Goal: Register for event/course

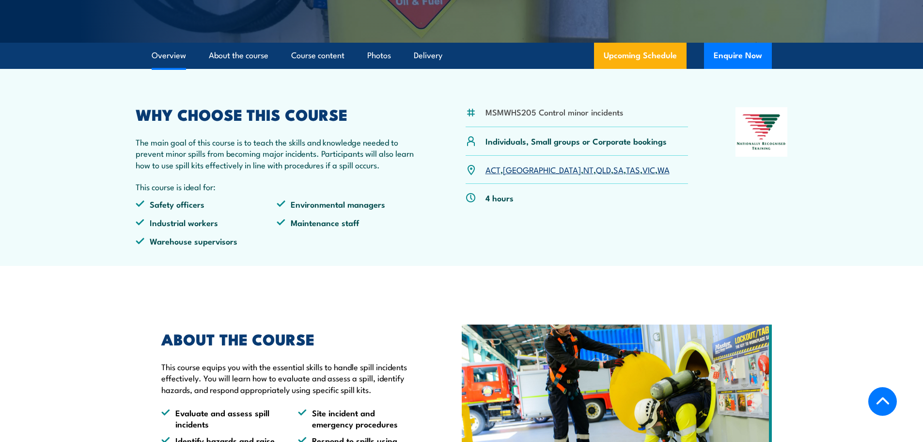
scroll to position [242, 0]
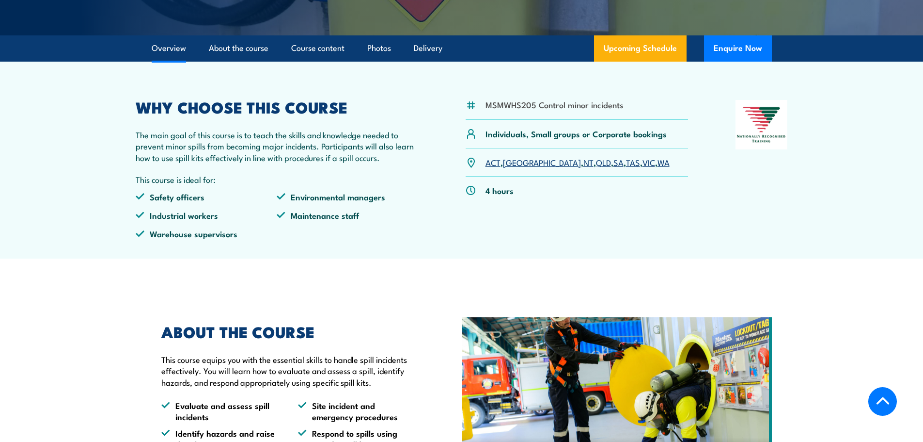
click at [643, 163] on link "VIC" at bounding box center [649, 162] width 13 height 12
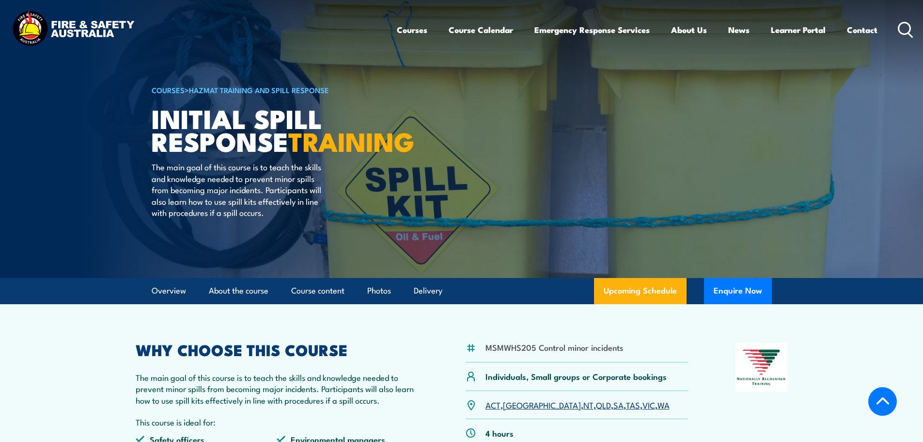
select select "8"
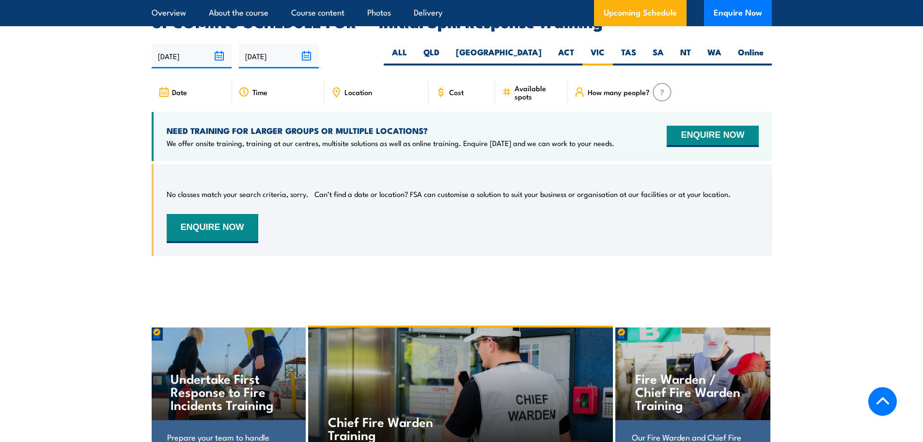
scroll to position [1388, 0]
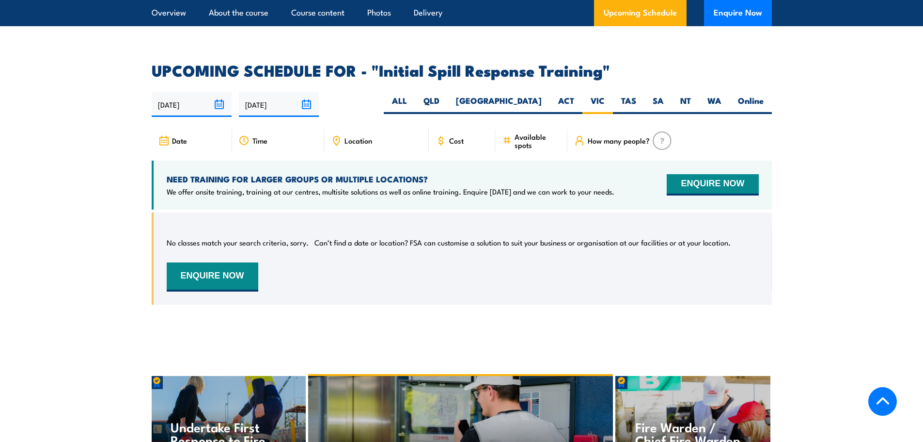
click at [222, 92] on input "[DATE]" at bounding box center [192, 104] width 80 height 25
click at [366, 92] on div "01/09/2025 28/02/2026" at bounding box center [462, 104] width 621 height 25
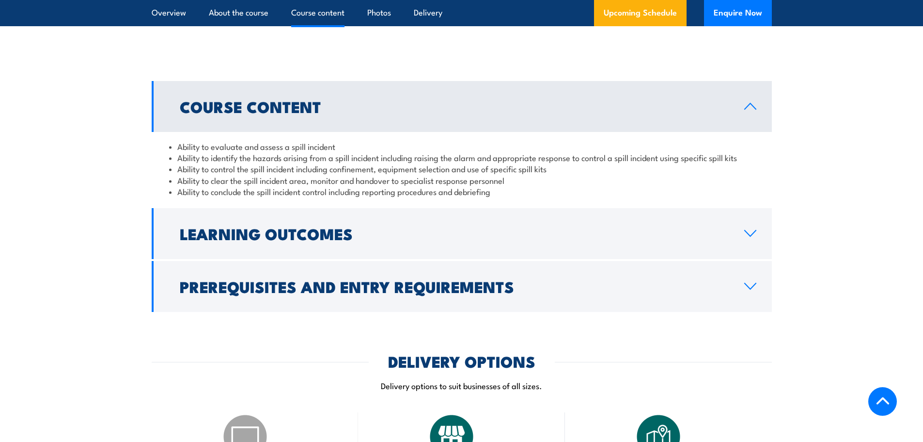
scroll to position [758, 0]
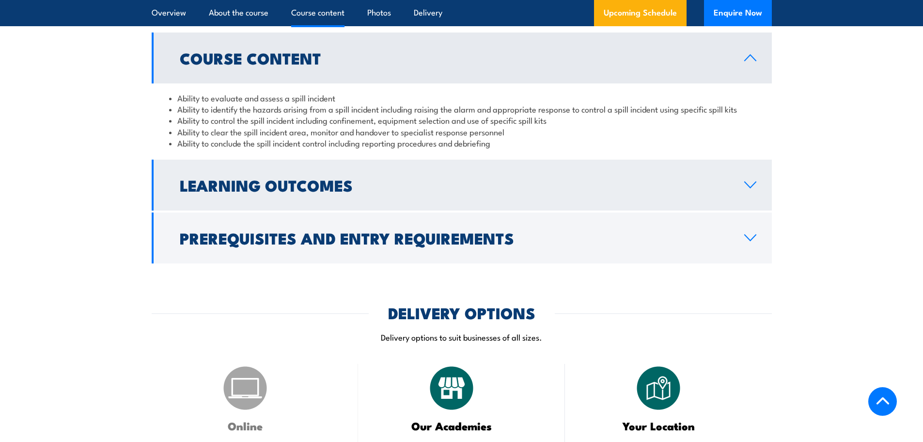
click at [510, 183] on h2 "Learning Outcomes" at bounding box center [454, 185] width 549 height 14
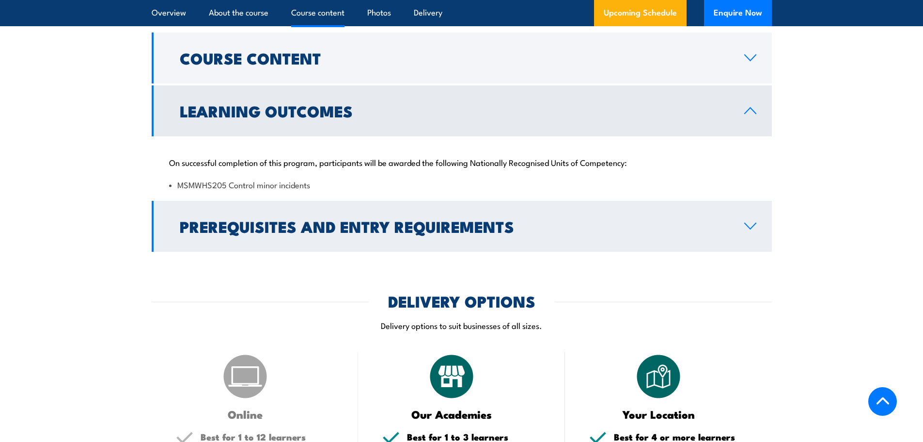
click at [370, 233] on h2 "Prerequisites and Entry Requirements" at bounding box center [454, 226] width 549 height 14
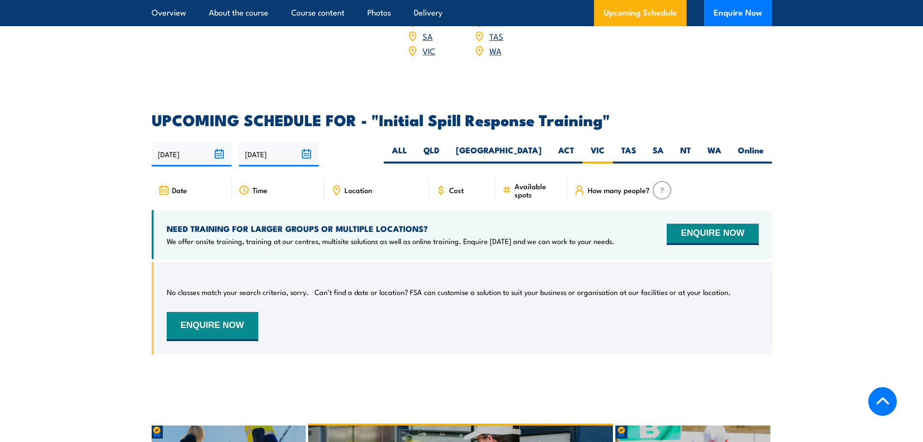
scroll to position [1388, 0]
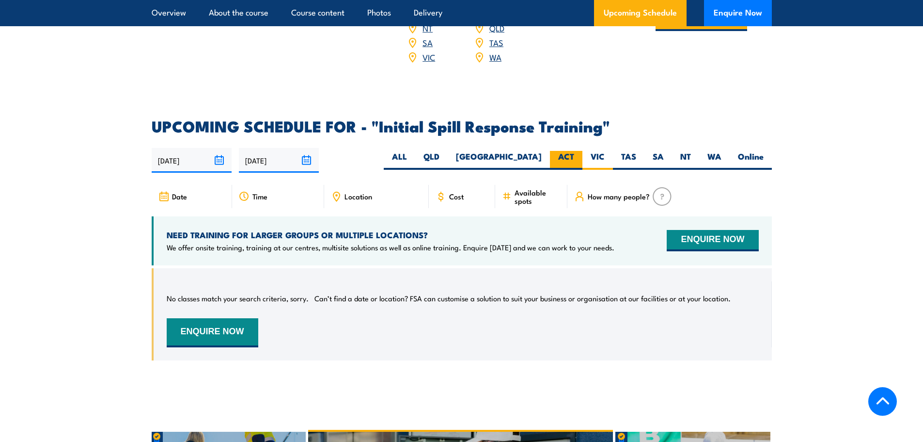
click at [569, 151] on label "ACT" at bounding box center [566, 160] width 32 height 19
click at [574, 151] on input "ACT" at bounding box center [577, 154] width 6 height 6
radio input "true"
click at [601, 151] on label "VIC" at bounding box center [598, 160] width 31 height 19
click at [605, 151] on input "VIC" at bounding box center [608, 154] width 6 height 6
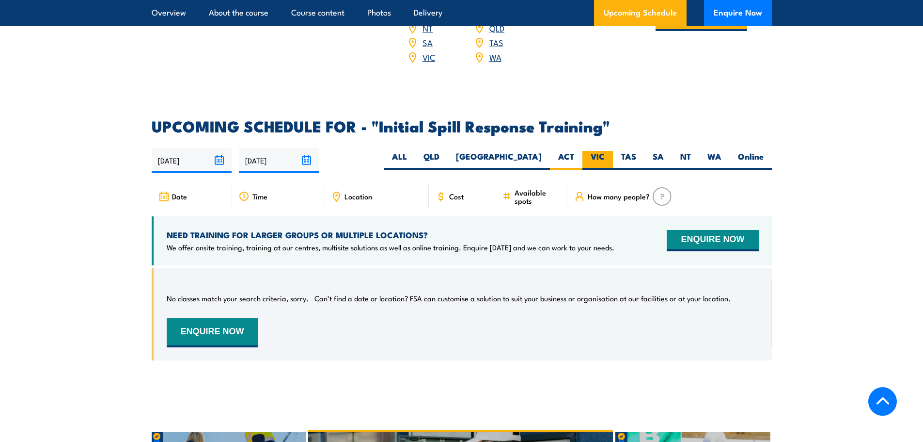
radio input "true"
click at [663, 151] on label "SA" at bounding box center [659, 160] width 28 height 19
click at [664, 151] on input "SA" at bounding box center [667, 154] width 6 height 6
radio input "true"
click at [448, 151] on label "QLD" at bounding box center [431, 160] width 32 height 19
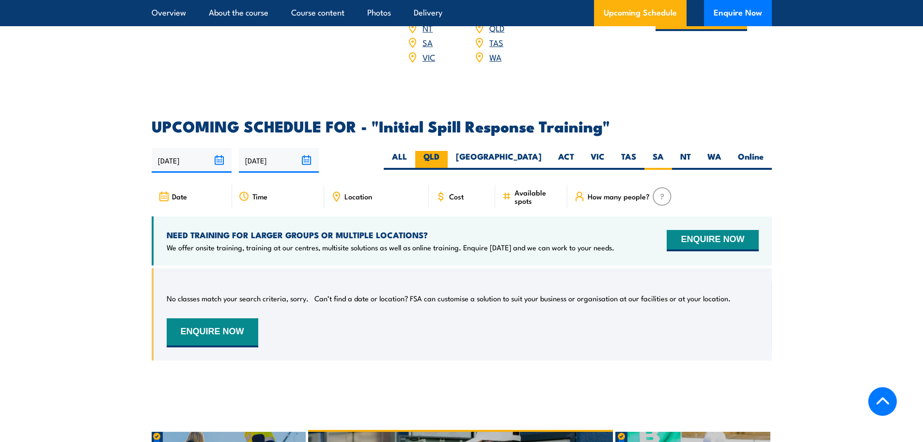
click at [446, 151] on input "QLD" at bounding box center [443, 154] width 6 height 6
radio input "true"
click at [415, 151] on label "ALL" at bounding box center [400, 160] width 32 height 19
click at [414, 151] on input "ALL" at bounding box center [410, 154] width 6 height 6
radio input "true"
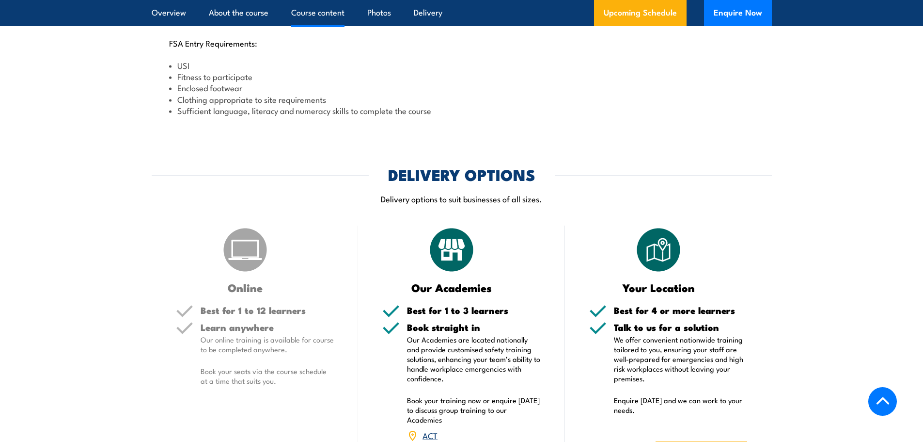
scroll to position [612, 0]
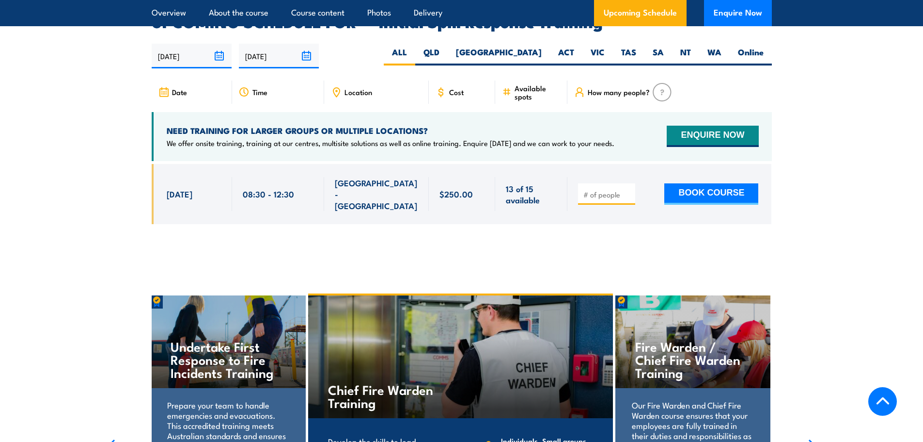
drag, startPoint x: 708, startPoint y: 178, endPoint x: 619, endPoint y: 215, distance: 96.5
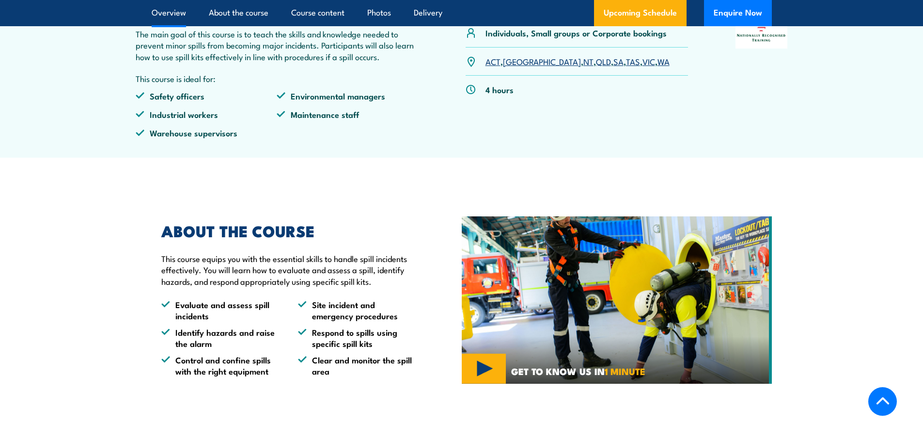
scroll to position [176, 0]
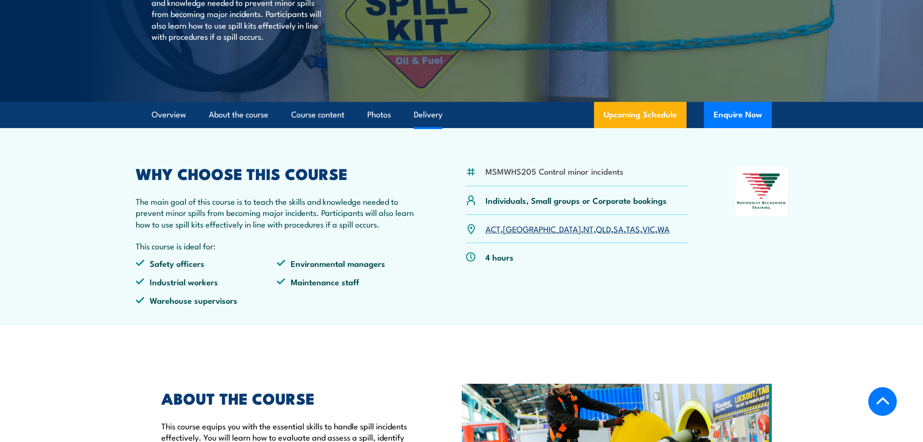
click at [421, 113] on link "Delivery" at bounding box center [428, 115] width 29 height 26
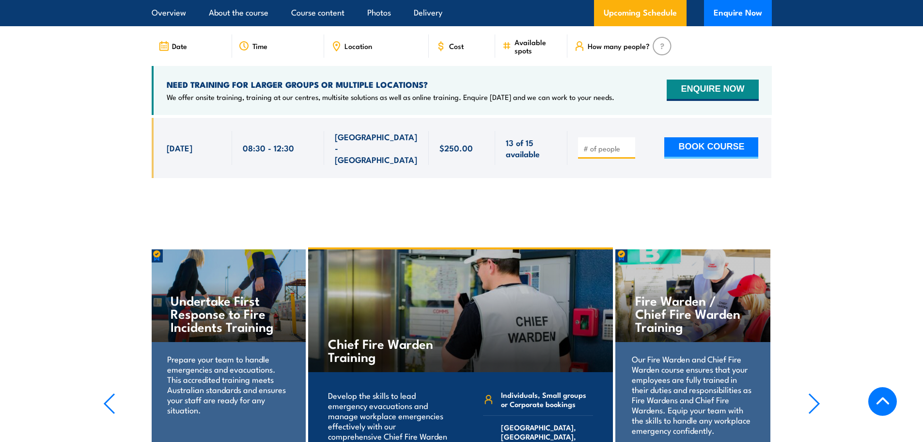
scroll to position [1488, 0]
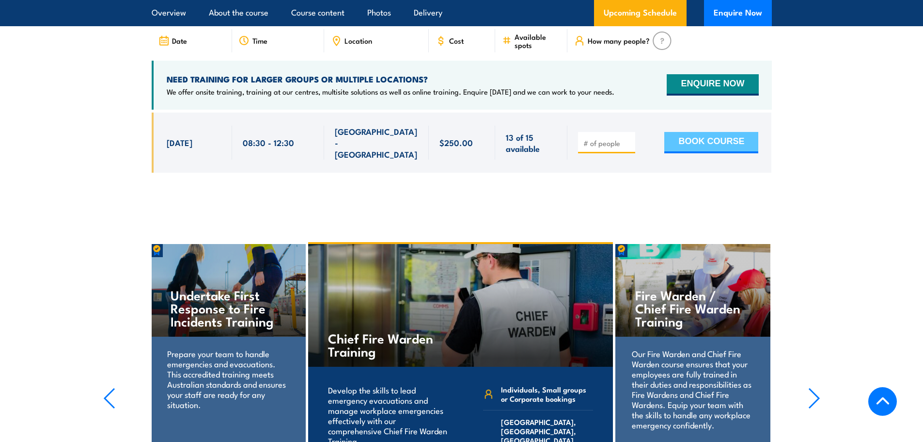
click at [731, 132] on button "BOOK COURSE" at bounding box center [712, 142] width 94 height 21
type input "1"
click at [626, 138] on input "1" at bounding box center [608, 143] width 48 height 10
click at [701, 132] on button "BOOK COURSE" at bounding box center [712, 142] width 94 height 21
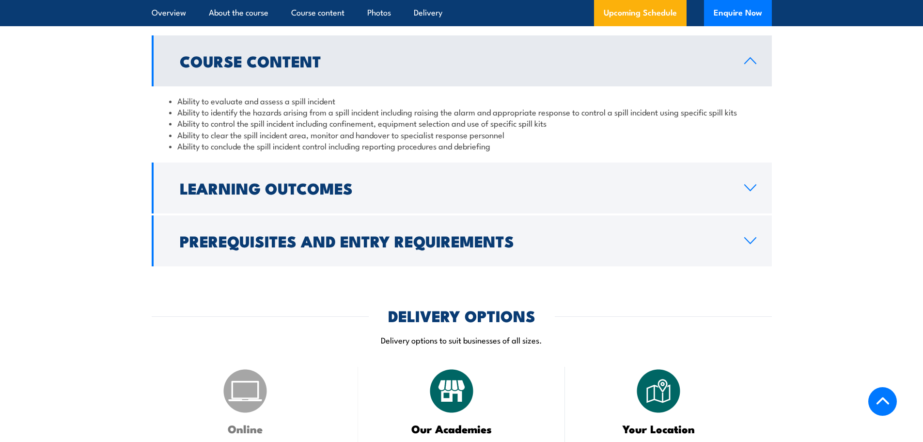
scroll to position [761, 0]
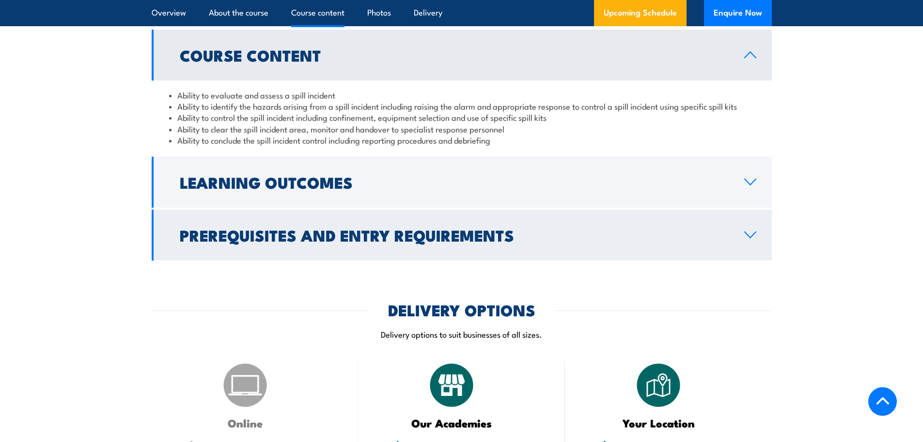
click at [201, 238] on h2 "Prerequisites and Entry Requirements" at bounding box center [454, 235] width 549 height 14
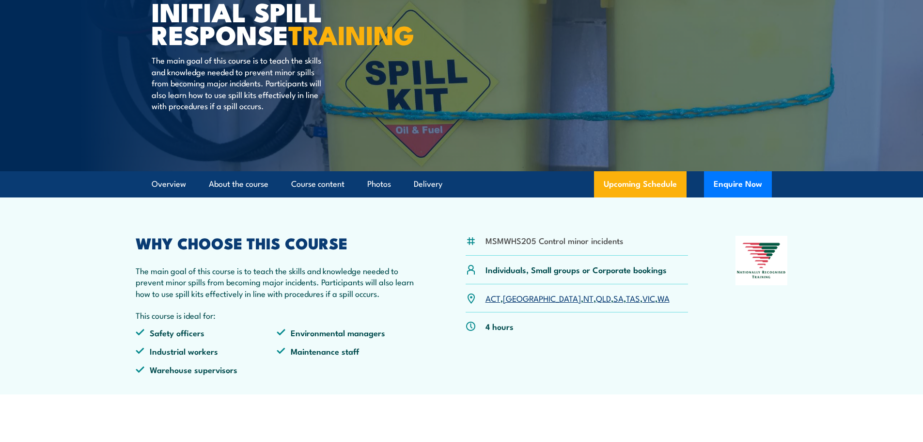
scroll to position [97, 0]
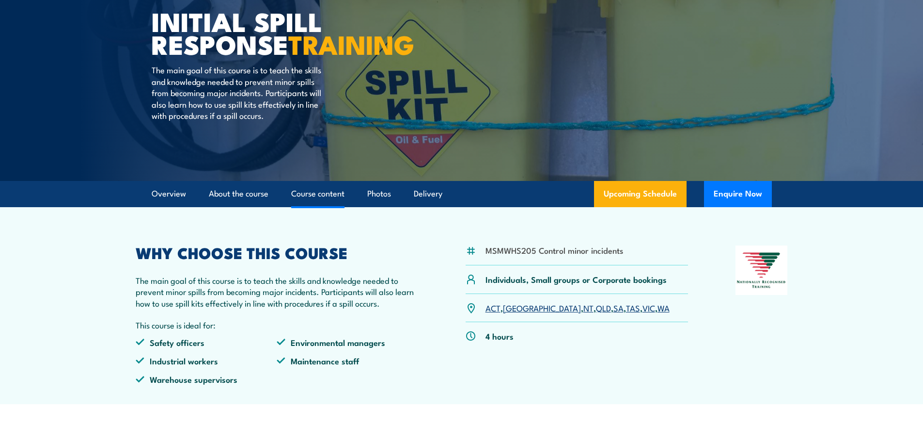
click at [336, 199] on link "Course content" at bounding box center [317, 194] width 53 height 26
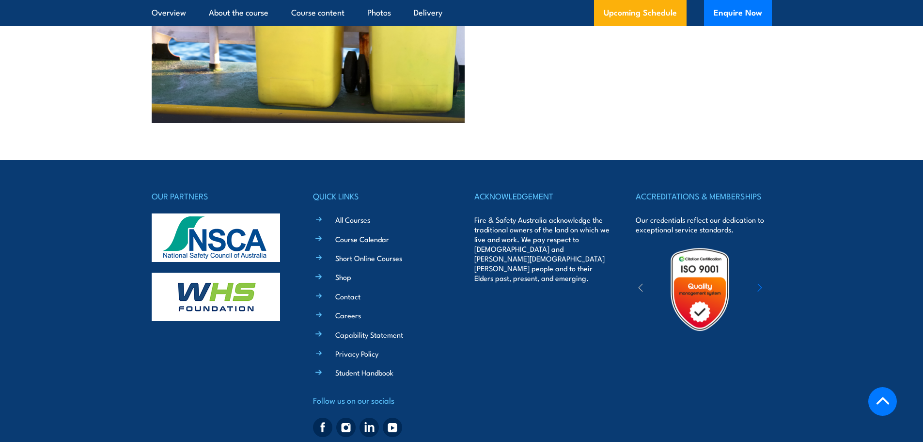
scroll to position [2304, 0]
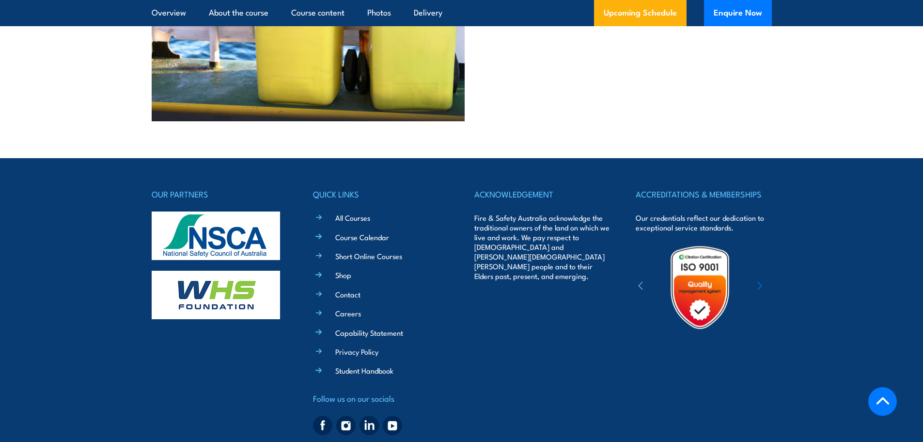
drag, startPoint x: 321, startPoint y: 423, endPoint x: 249, endPoint y: 420, distance: 72.3
click at [249, 441] on span "© Copyright 2025 Fire & Safety Australia Pty Ltd, All Rights Reserved. National…" at bounding box center [461, 446] width 519 height 9
copy span "Fire & Safety Australia Pty Ltd"
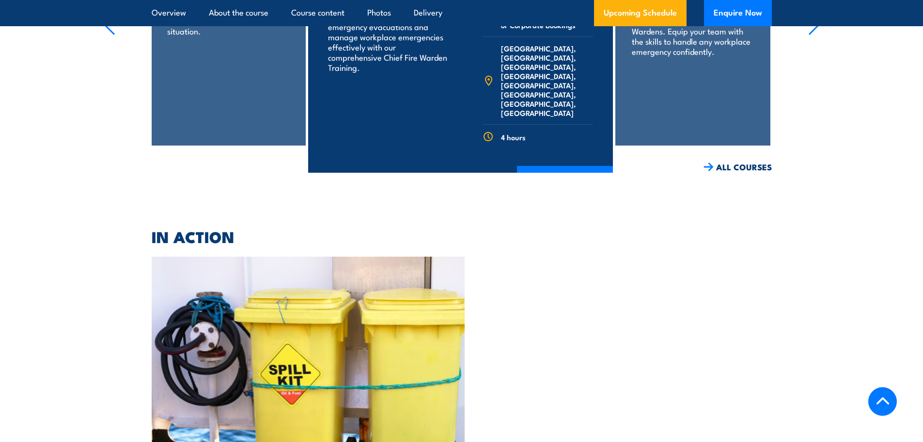
scroll to position [1819, 0]
